Goal: Task Accomplishment & Management: Complete application form

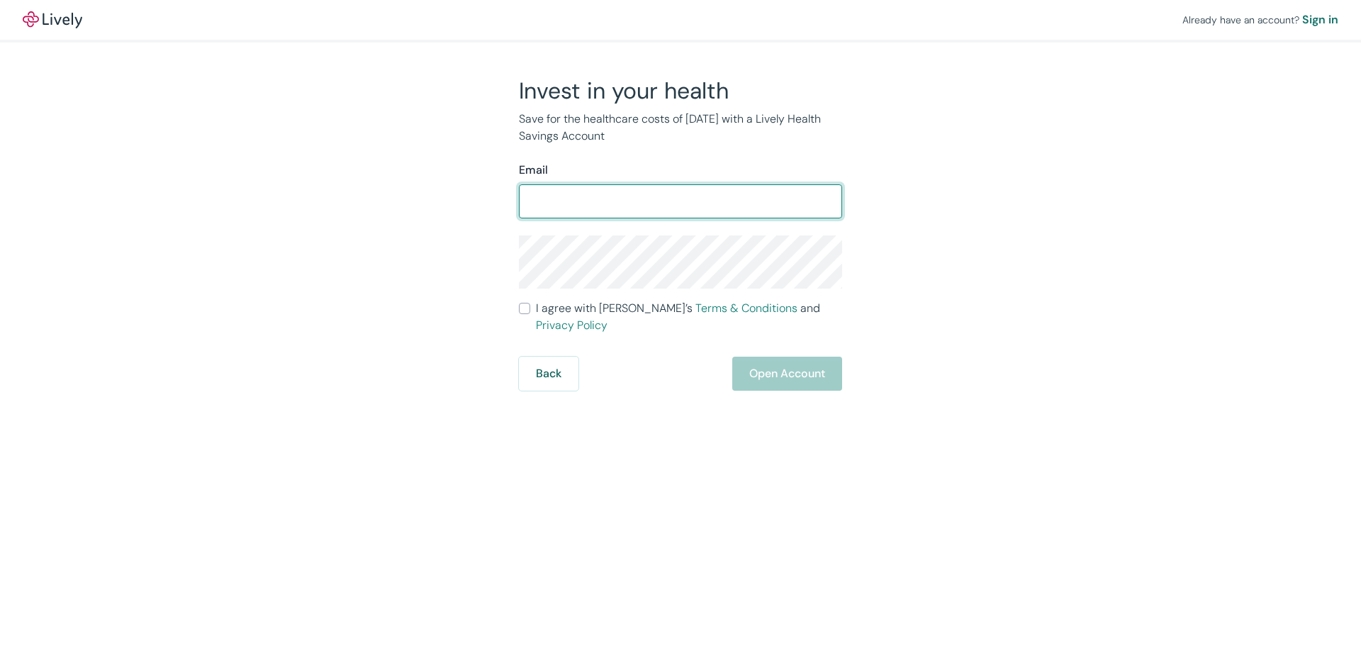
click at [619, 208] on input "Email" at bounding box center [680, 201] width 323 height 28
type input "j"
type input "[PERSON_NAME][EMAIL_ADDRESS][PERSON_NAME][DOMAIN_NAME]"
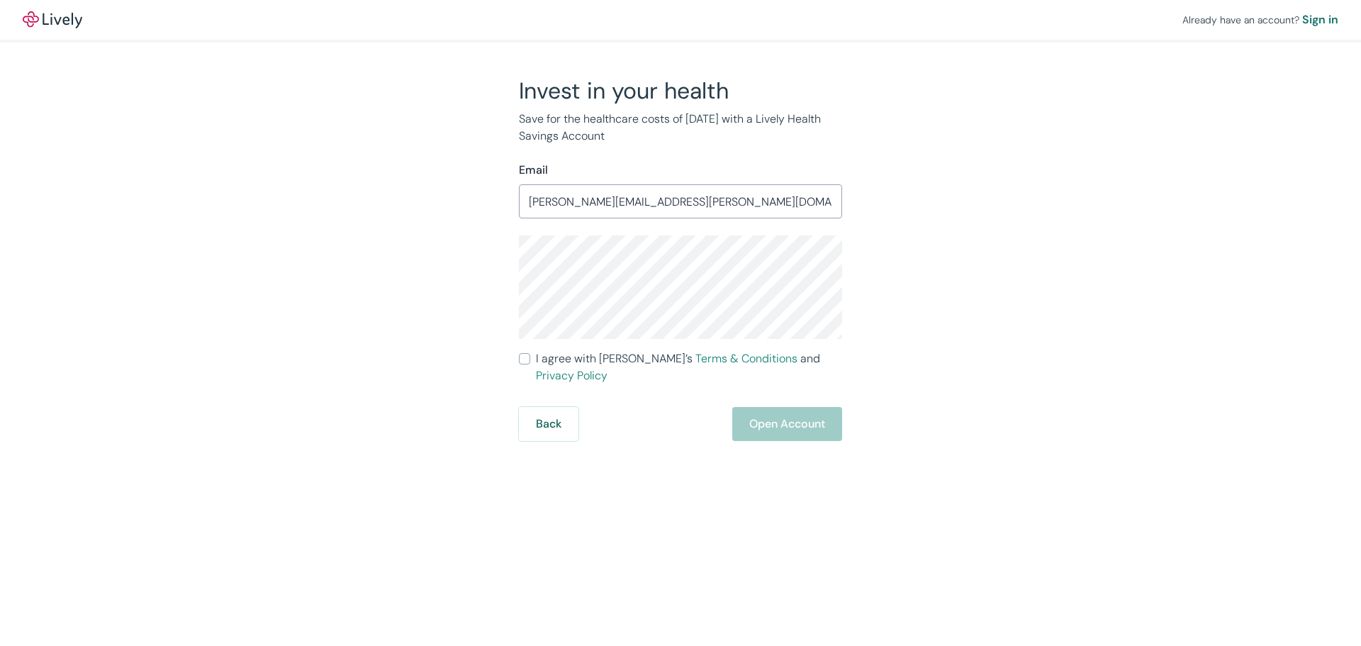
click at [523, 364] on label "I agree with Lively’s Terms & Conditions and Privacy Policy" at bounding box center [680, 367] width 323 height 34
click at [523, 364] on input "I agree with Lively’s Terms & Conditions and Privacy Policy" at bounding box center [524, 358] width 11 height 11
checkbox input "true"
click at [785, 407] on button "Open Account" at bounding box center [787, 424] width 110 height 34
